Goal: Task Accomplishment & Management: Use online tool/utility

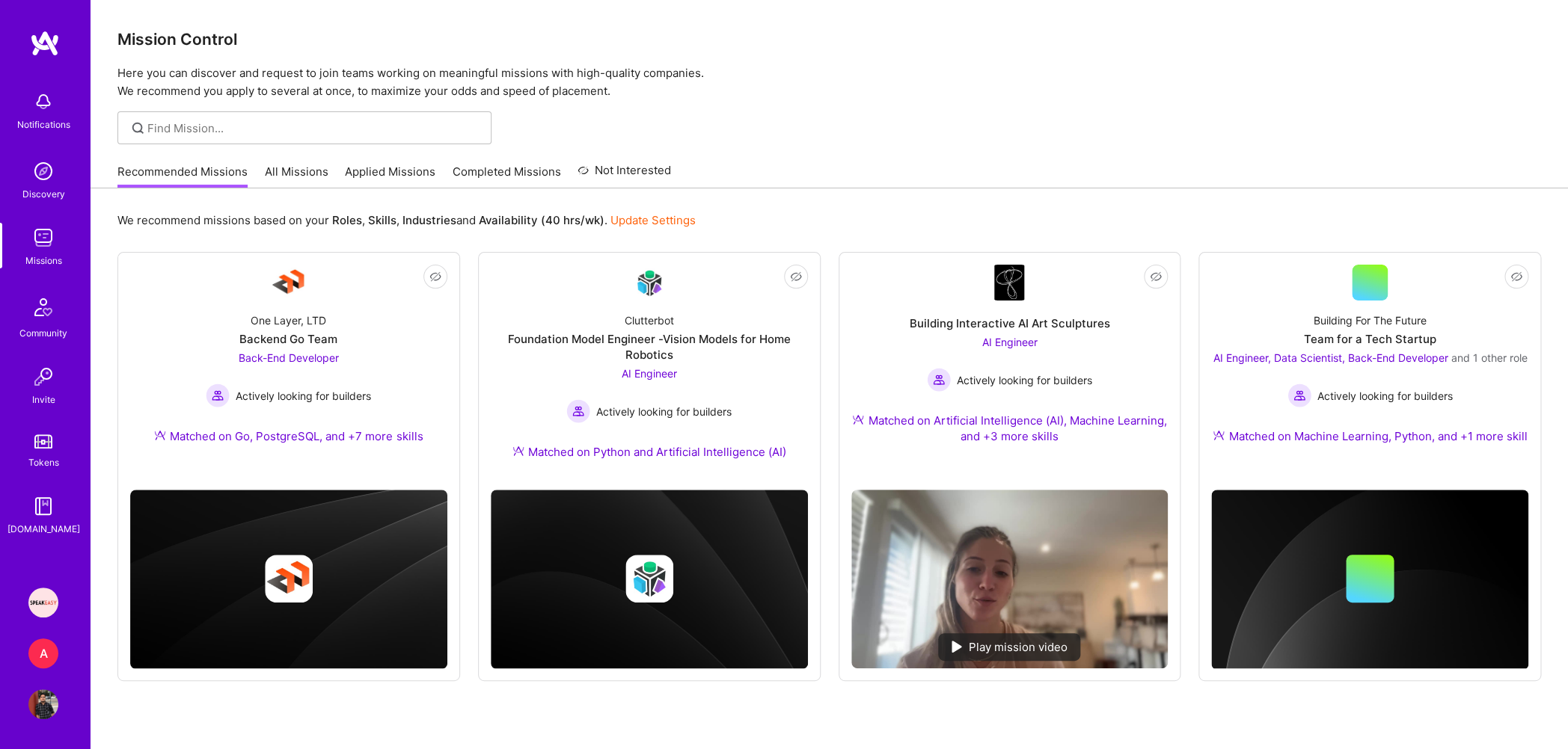
click at [386, 178] on link "Applied Missions" at bounding box center [390, 176] width 91 height 24
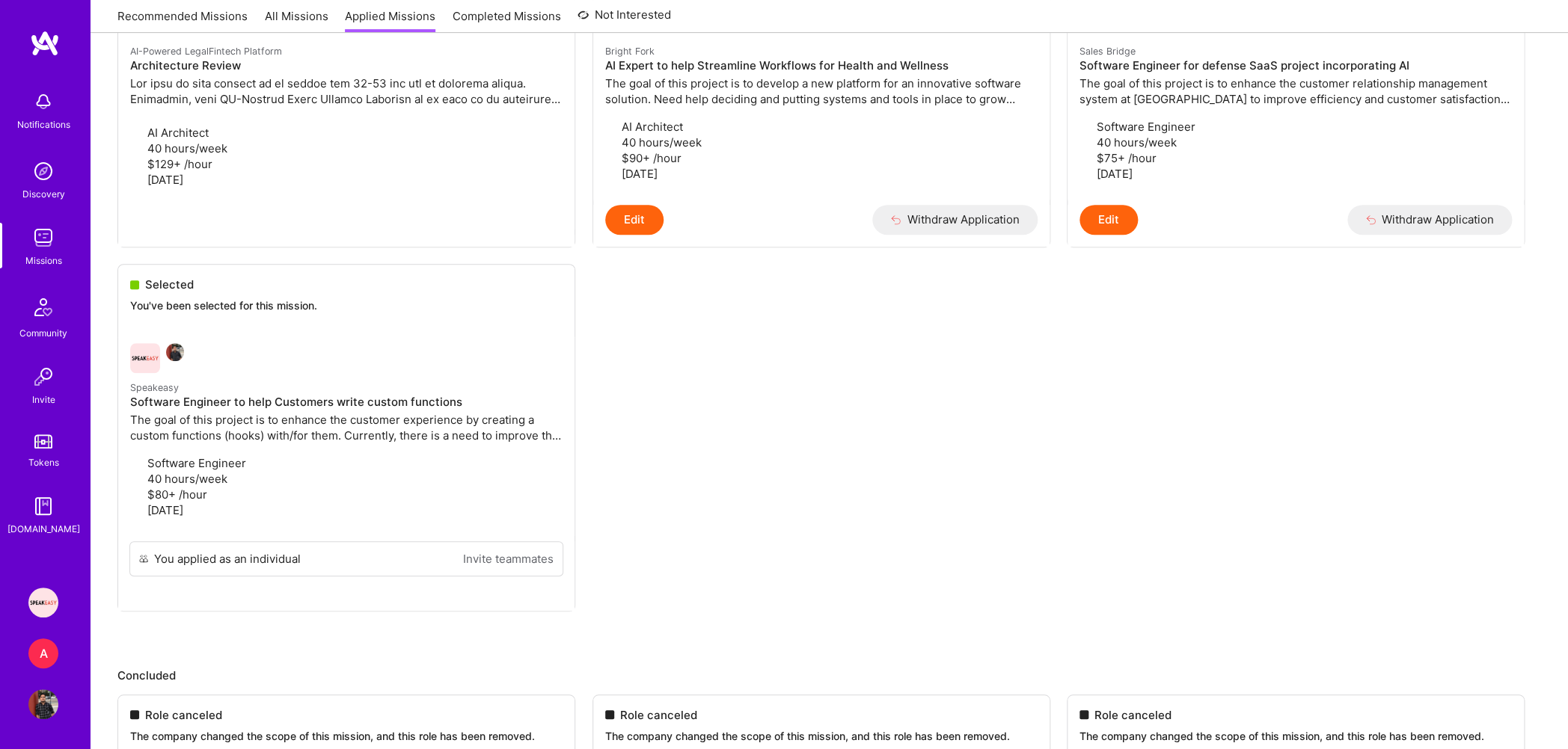
scroll to position [2, 0]
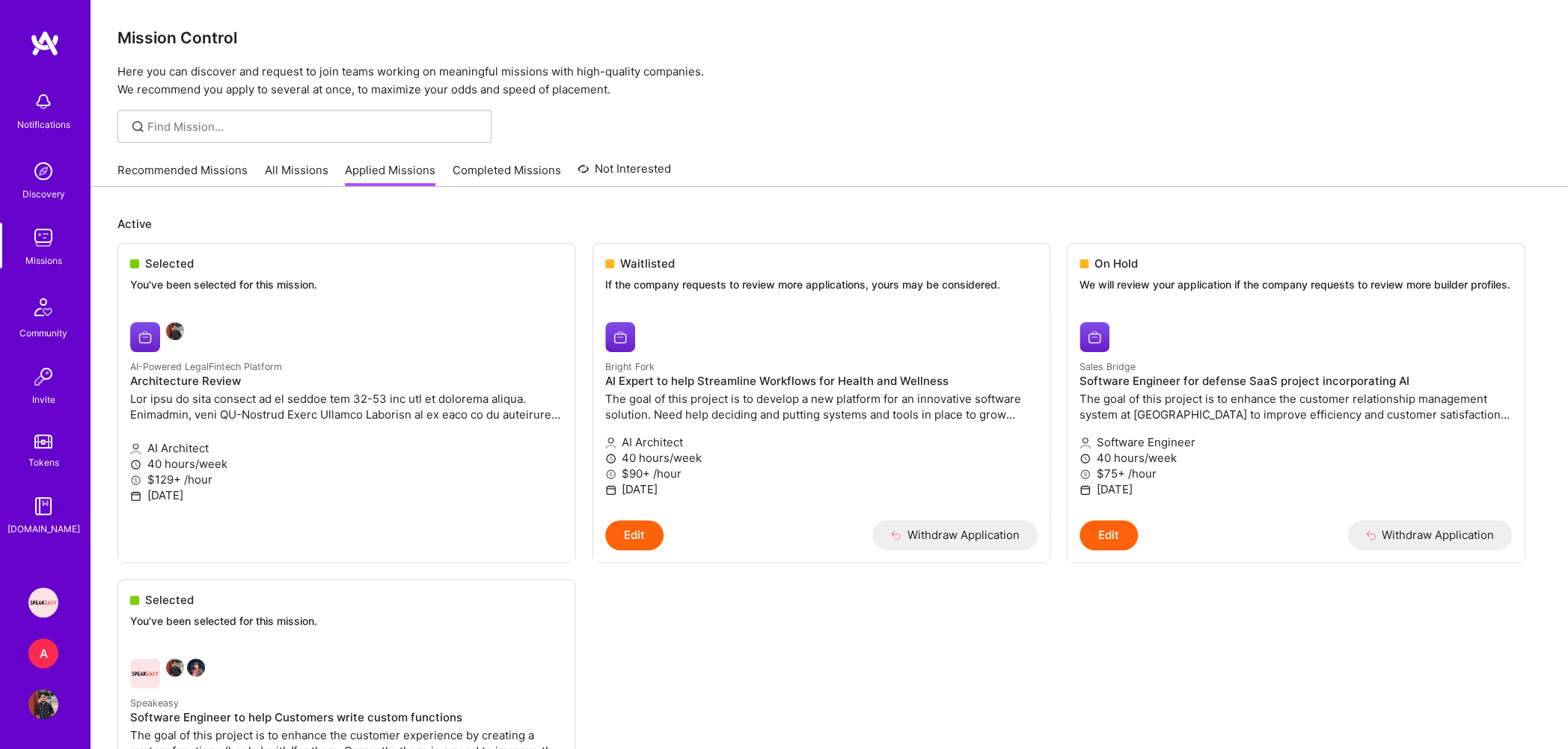
click at [51, 182] on img at bounding box center [44, 171] width 30 height 30
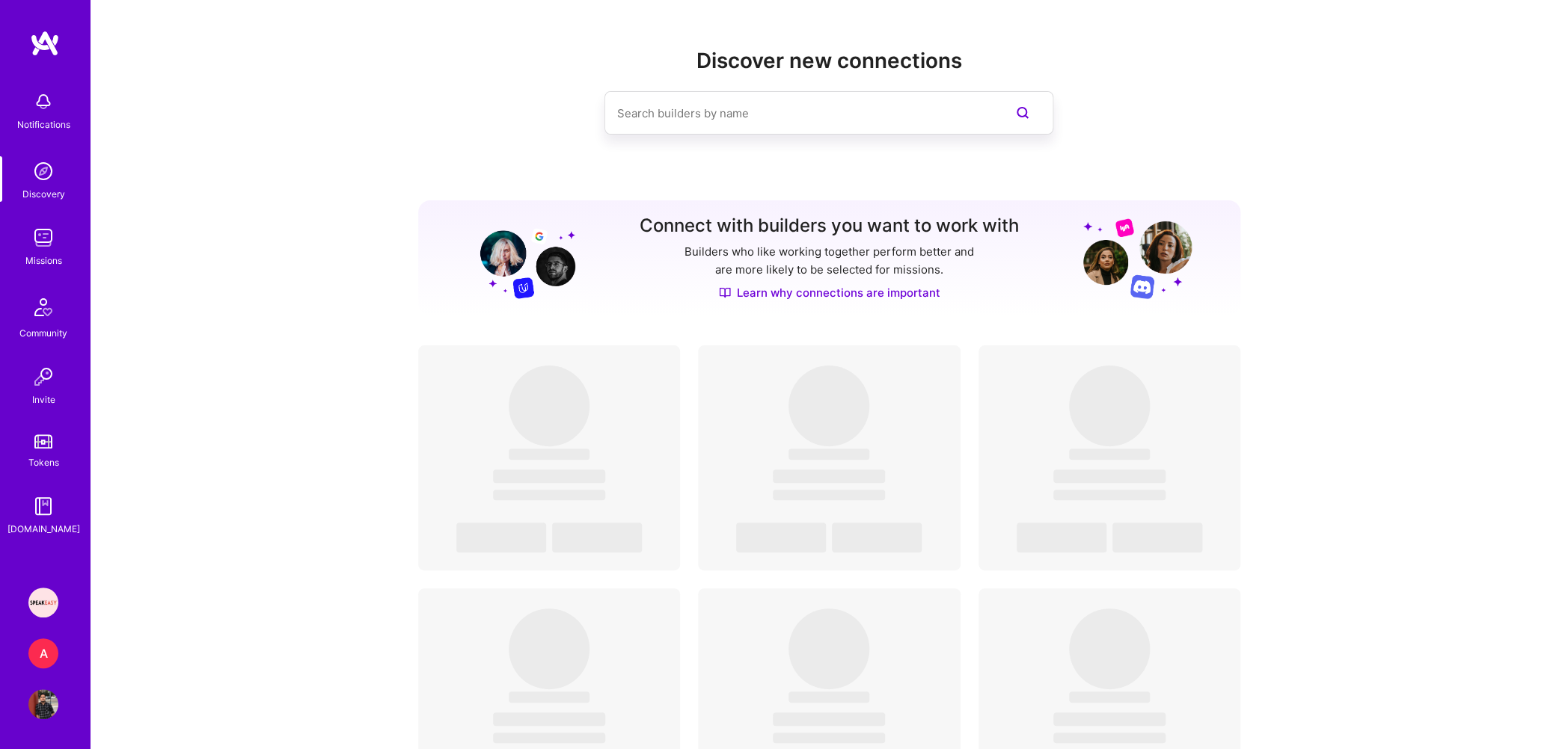
click at [51, 642] on div "A" at bounding box center [44, 653] width 30 height 30
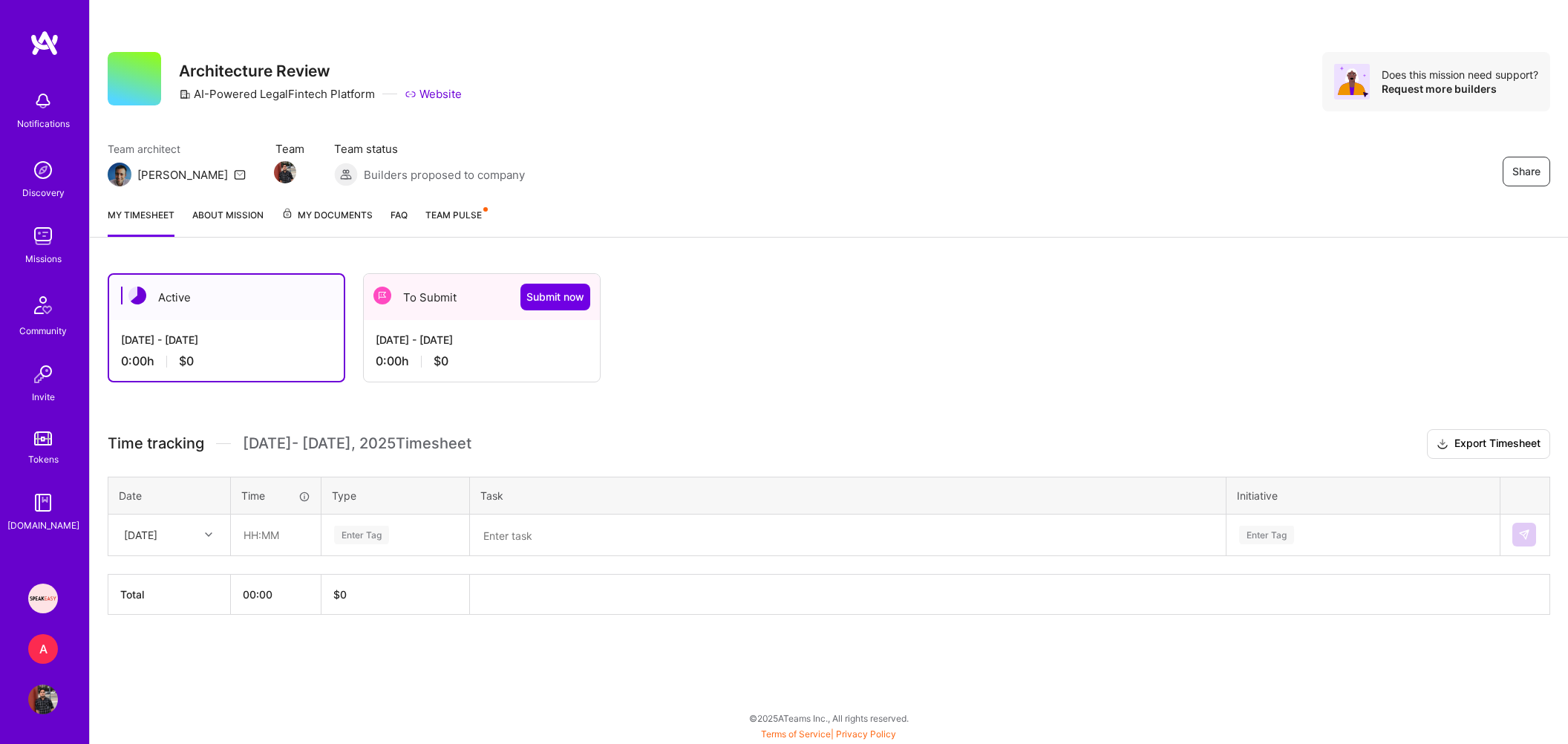
click at [45, 176] on img at bounding box center [43, 170] width 29 height 29
